Goal: Transaction & Acquisition: Purchase product/service

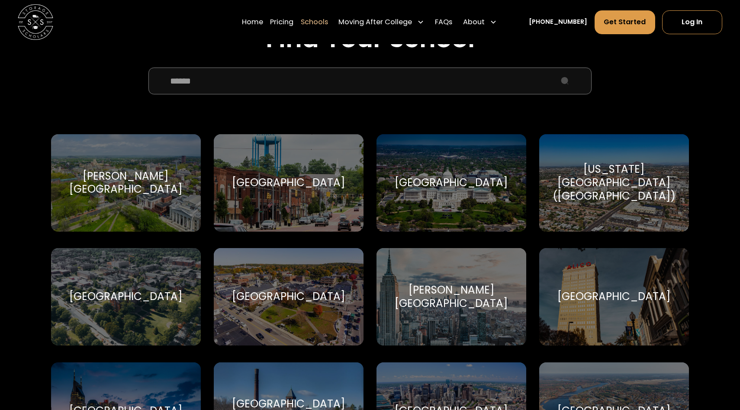
scroll to position [275, 0]
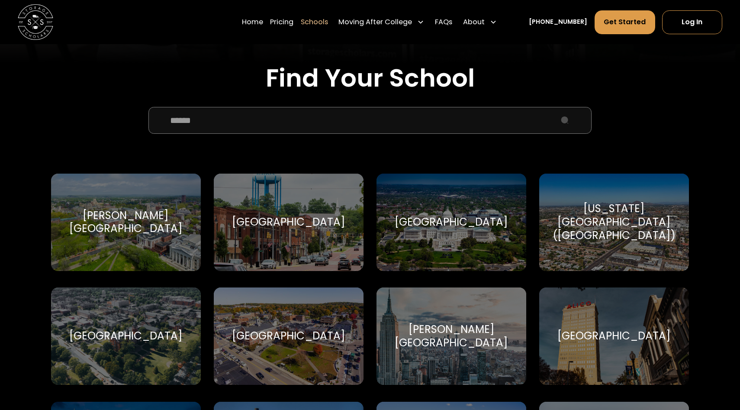
click at [281, 113] on input "School Select Form" at bounding box center [370, 120] width 443 height 26
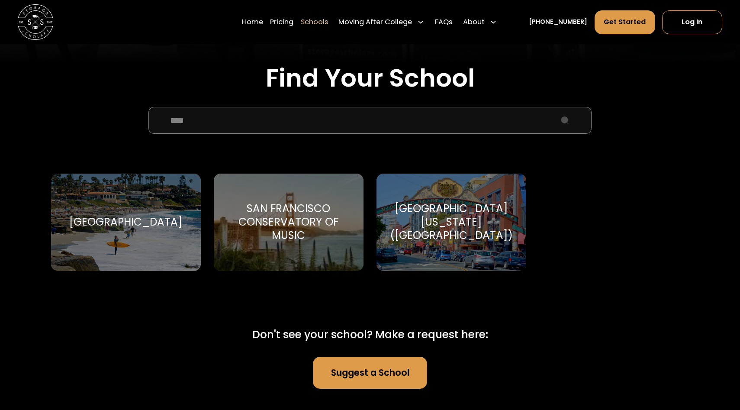
type input "***"
click at [442, 228] on div "[GEOGRAPHIC_DATA][US_STATE] ([GEOGRAPHIC_DATA])" at bounding box center [452, 222] width 128 height 40
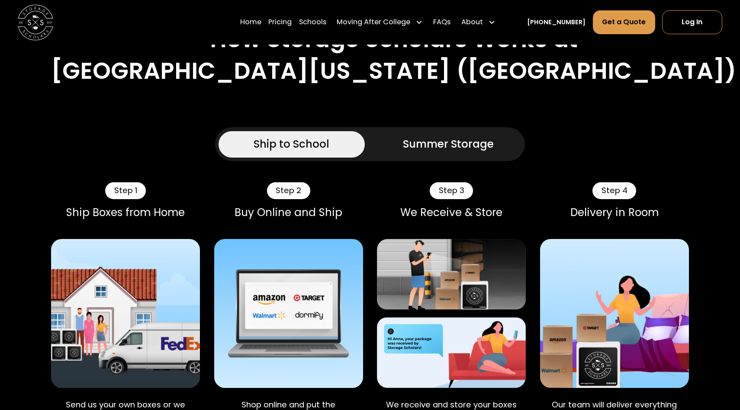
scroll to position [480, 0]
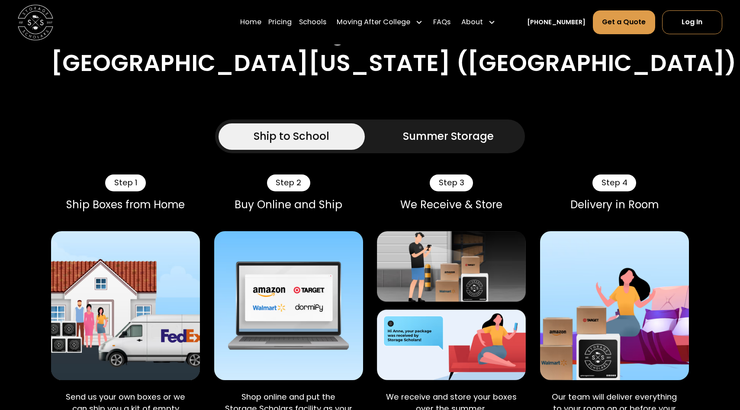
click at [416, 133] on div "Summer Storage" at bounding box center [448, 137] width 91 height 16
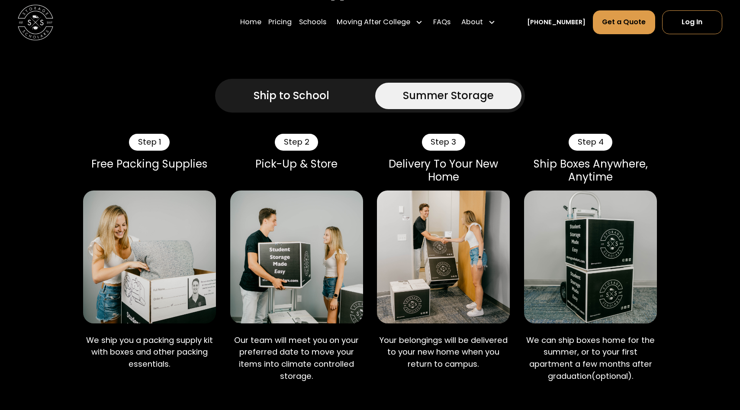
scroll to position [452, 0]
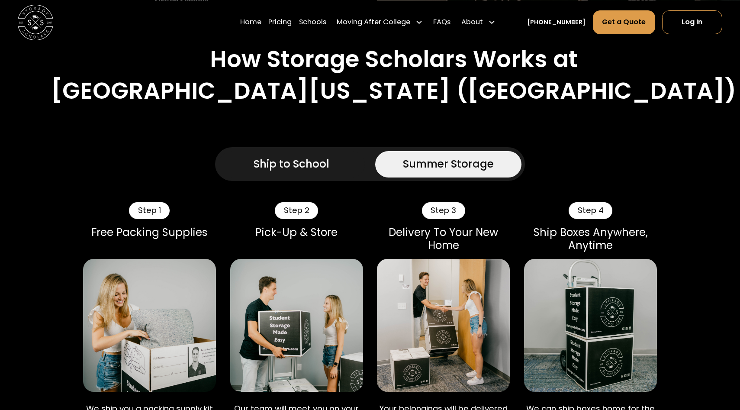
click at [344, 166] on link "Ship to School" at bounding box center [292, 164] width 146 height 26
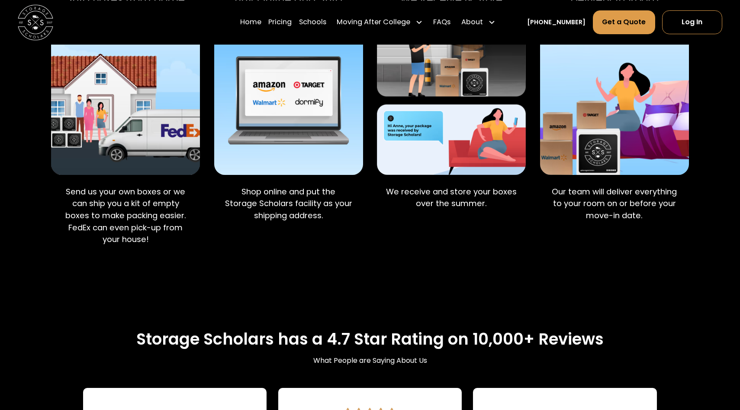
scroll to position [732, 0]
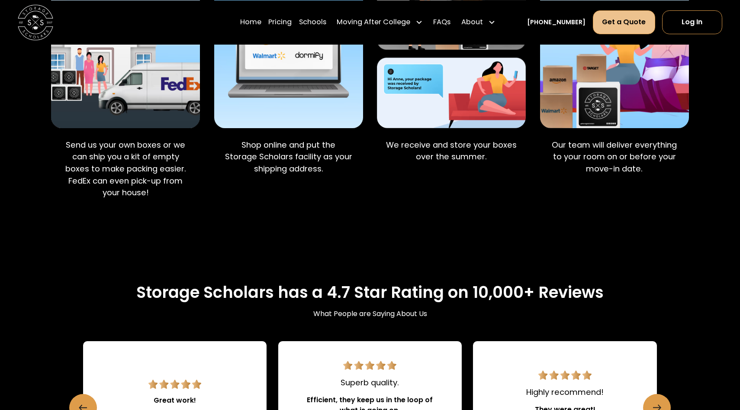
click at [625, 20] on link "Get a Quote" at bounding box center [624, 22] width 62 height 24
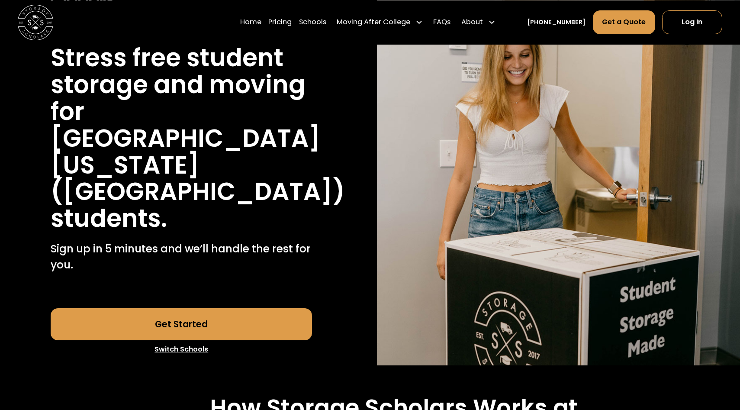
scroll to position [155, 0]
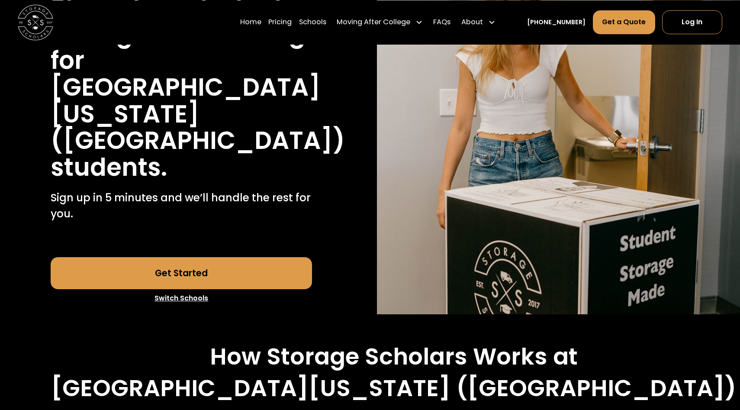
click at [245, 280] on link "Get Started" at bounding box center [182, 273] width 262 height 32
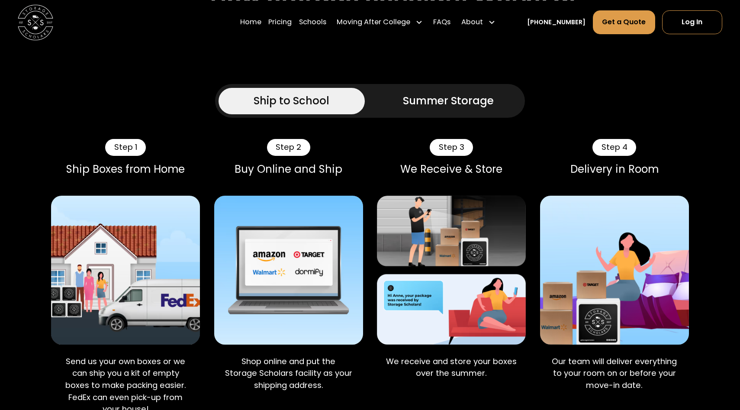
scroll to position [511, 0]
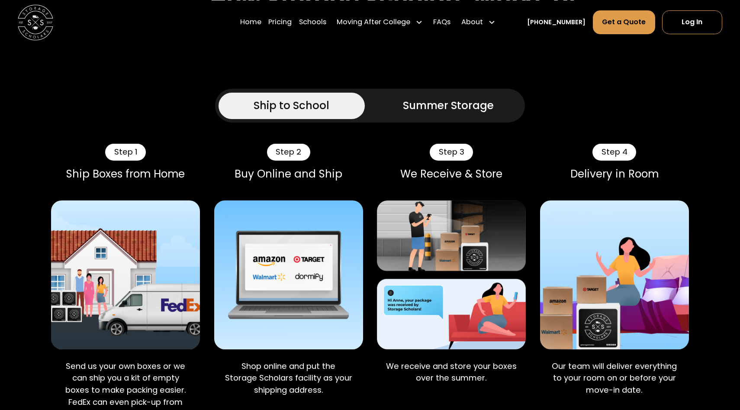
click at [470, 106] on div "Summer Storage" at bounding box center [448, 106] width 91 height 16
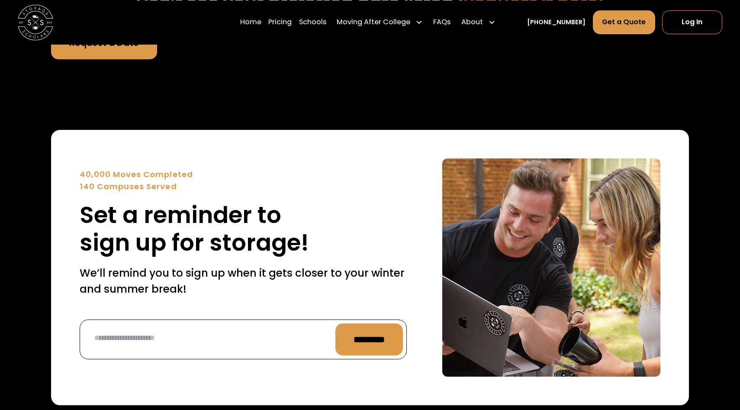
scroll to position [3576, 0]
